Goal: Find specific page/section: Find specific page/section

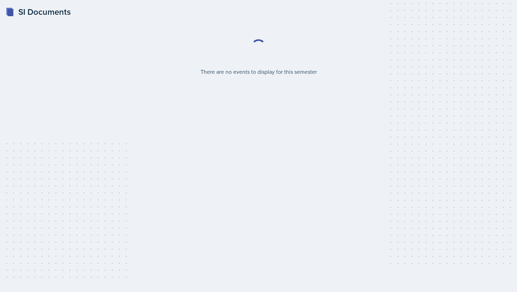
select select "2bed604d-1099-4043-b1bc-2365e8740244"
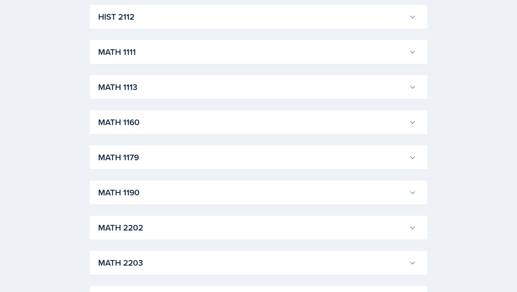
scroll to position [637, 0]
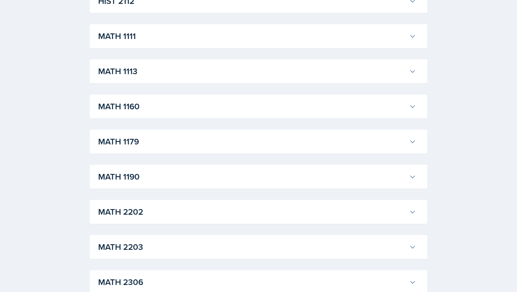
click at [235, 187] on div "MATH 1190 [PERSON_NAME] Professor: [PERSON_NAME] Export to Google Calendar Recu…" at bounding box center [259, 177] width 338 height 24
click at [238, 174] on h3 "MATH 1190" at bounding box center [252, 177] width 308 height 13
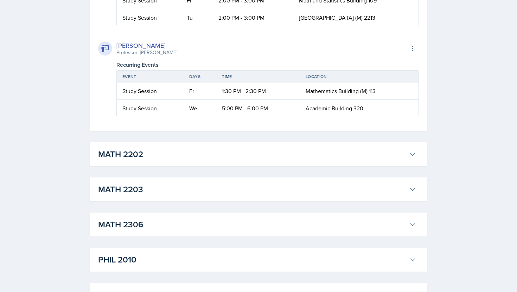
scroll to position [1690, 0]
click at [105, 52] on icon at bounding box center [105, 48] width 8 height 8
click at [144, 56] on div "Professor: [PERSON_NAME]" at bounding box center [146, 52] width 61 height 7
click at [165, 56] on div "Professor: [PERSON_NAME]" at bounding box center [146, 52] width 61 height 7
click at [173, 56] on div "Professor: [PERSON_NAME]" at bounding box center [146, 52] width 61 height 7
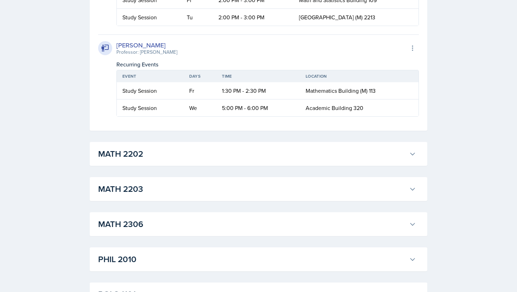
click at [126, 56] on div "Professor: [PERSON_NAME]" at bounding box center [146, 52] width 61 height 7
click at [111, 55] on div at bounding box center [105, 48] width 14 height 14
click at [106, 52] on icon at bounding box center [105, 48] width 8 height 8
click at [132, 90] on div "[PERSON_NAME] Professor: [PERSON_NAME] Export to Google Calendar Recurring Even…" at bounding box center [258, 75] width 321 height 82
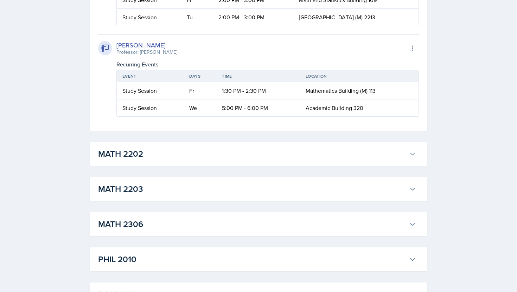
click at [139, 50] on div "[PERSON_NAME]" at bounding box center [146, 44] width 61 height 9
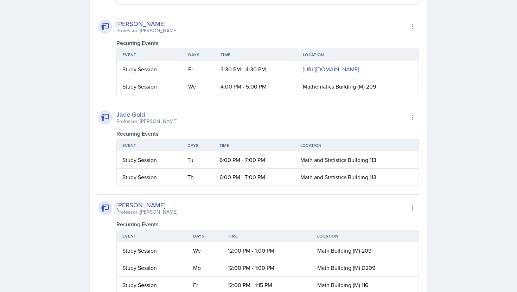
scroll to position [1150, 0]
